Goal: Use online tool/utility: Utilize a website feature to perform a specific function

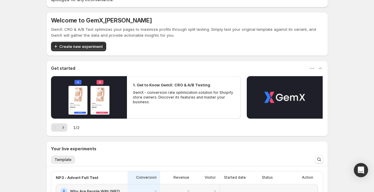
scroll to position [48, 0]
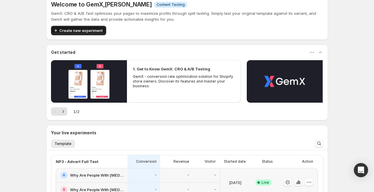
click at [85, 32] on span "Create new experiment" at bounding box center [80, 31] width 43 height 6
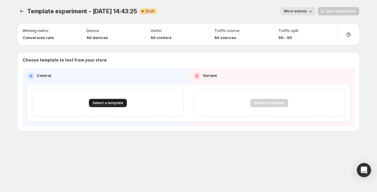
click at [116, 100] on button "Select a template" at bounding box center [108, 103] width 38 height 8
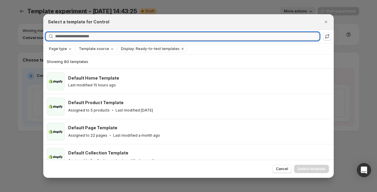
click at [115, 39] on input "Searching all templates" at bounding box center [187, 36] width 264 height 8
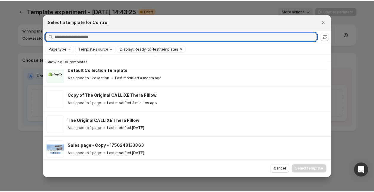
scroll to position [87, 0]
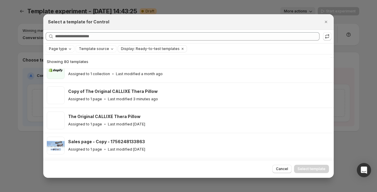
click at [277, 164] on div "Cancel Select template" at bounding box center [188, 169] width 291 height 18
click at [277, 167] on button "Cancel" at bounding box center [281, 169] width 19 height 8
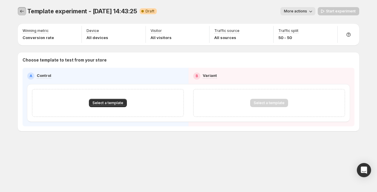
click at [21, 11] on icon "Experiments" at bounding box center [22, 11] width 6 height 6
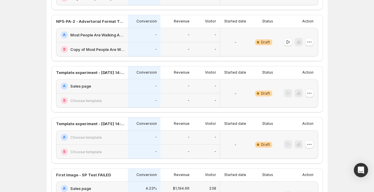
scroll to position [87, 0]
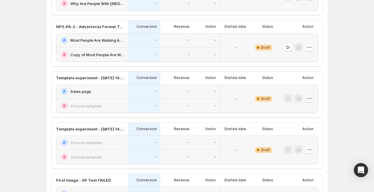
click at [311, 99] on icon "button" at bounding box center [309, 99] width 6 height 6
click at [293, 109] on icon "button" at bounding box center [296, 111] width 6 height 6
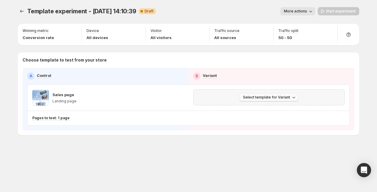
click at [263, 100] on button "Select template for Variant" at bounding box center [269, 97] width 59 height 8
click at [269, 105] on button "Select an existing template" at bounding box center [270, 109] width 64 height 9
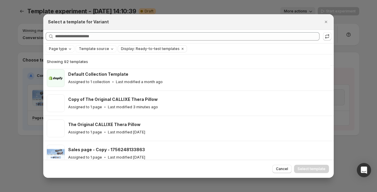
scroll to position [74, 0]
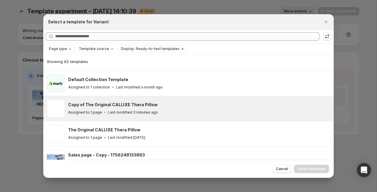
click at [145, 103] on h3 "Copy of The Original CALLIXE Thera Pillow" at bounding box center [113, 105] width 90 height 6
click at [312, 169] on span "Select template" at bounding box center [312, 169] width 28 height 5
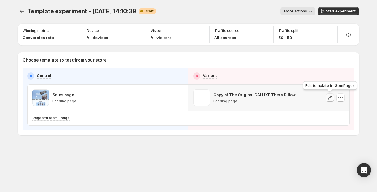
click at [330, 98] on icon "button" at bounding box center [330, 98] width 4 height 4
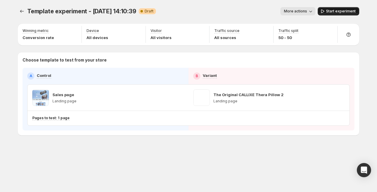
click at [333, 9] on span "Start experiment" at bounding box center [341, 11] width 30 height 5
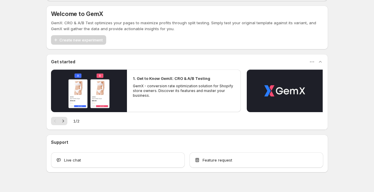
scroll to position [51, 0]
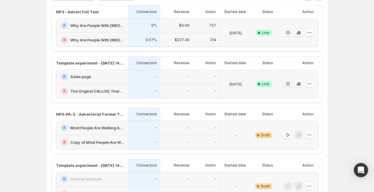
scroll to position [41, 0]
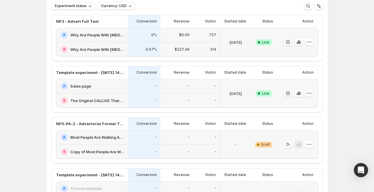
click at [311, 94] on icon "button" at bounding box center [309, 93] width 6 height 6
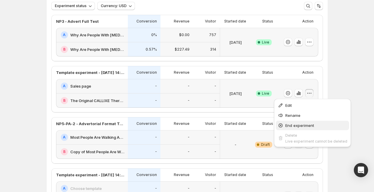
click at [298, 125] on span "End experiment" at bounding box center [299, 125] width 29 height 5
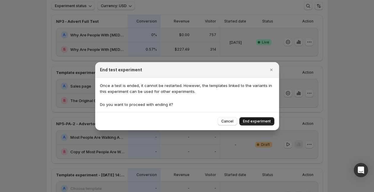
click at [253, 122] on span "End experiment" at bounding box center [257, 121] width 28 height 5
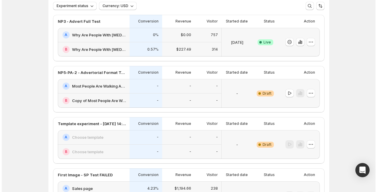
scroll to position [0, 0]
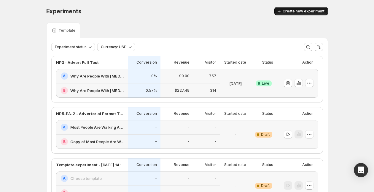
click at [295, 13] on span "Create new experiment" at bounding box center [304, 11] width 42 height 5
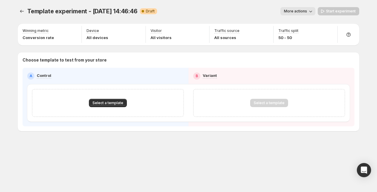
click at [98, 97] on div "Select a template" at bounding box center [108, 103] width 152 height 28
click at [98, 100] on button "Select a template" at bounding box center [108, 103] width 38 height 8
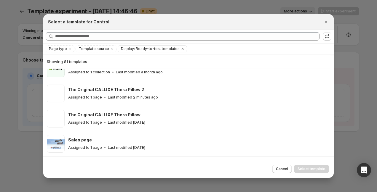
scroll to position [88, 0]
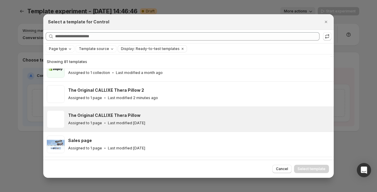
click at [103, 117] on h3 "The Original CALLIXE Thera Pillow" at bounding box center [104, 116] width 72 height 6
click at [313, 170] on span "Select template" at bounding box center [312, 169] width 28 height 5
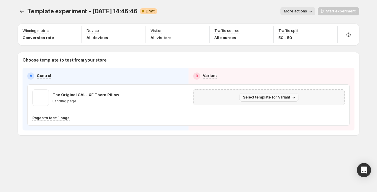
click at [270, 99] on span "Select template for Variant" at bounding box center [266, 97] width 47 height 5
click at [263, 109] on span "Select an existing template" at bounding box center [265, 110] width 50 height 5
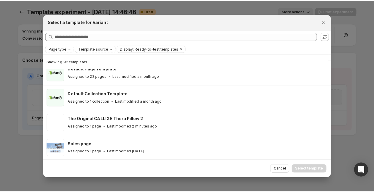
scroll to position [48, 0]
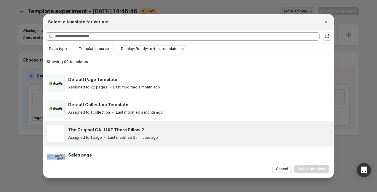
click at [126, 133] on div "The Original CALLIXE Thera Pillow 2 Assigned to 1 page Last modified 2 minutes …" at bounding box center [198, 134] width 260 height 14
click at [316, 169] on span "Select template" at bounding box center [312, 169] width 28 height 5
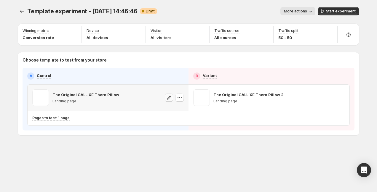
click at [169, 100] on icon "button" at bounding box center [169, 98] width 6 height 6
click at [112, 12] on span "Template experiment - Sep 2, 14:46:46" at bounding box center [82, 11] width 110 height 7
click at [330, 9] on span "Start experiment" at bounding box center [341, 11] width 30 height 5
click at [19, 10] on icon "Experiments" at bounding box center [22, 11] width 6 height 6
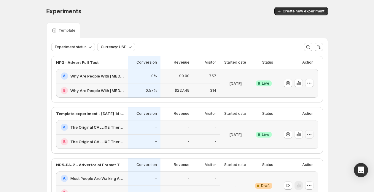
click at [310, 133] on icon "button" at bounding box center [309, 135] width 6 height 6
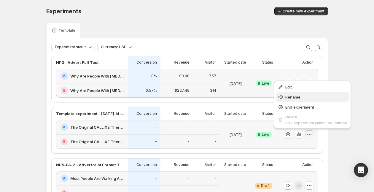
click at [290, 97] on span "Rename" at bounding box center [292, 97] width 15 height 5
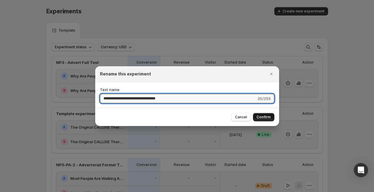
type input "**********"
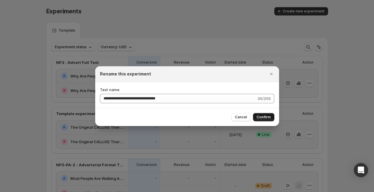
click at [260, 114] on button "Confirm" at bounding box center [263, 117] width 21 height 8
